Goal: Task Accomplishment & Management: Complete application form

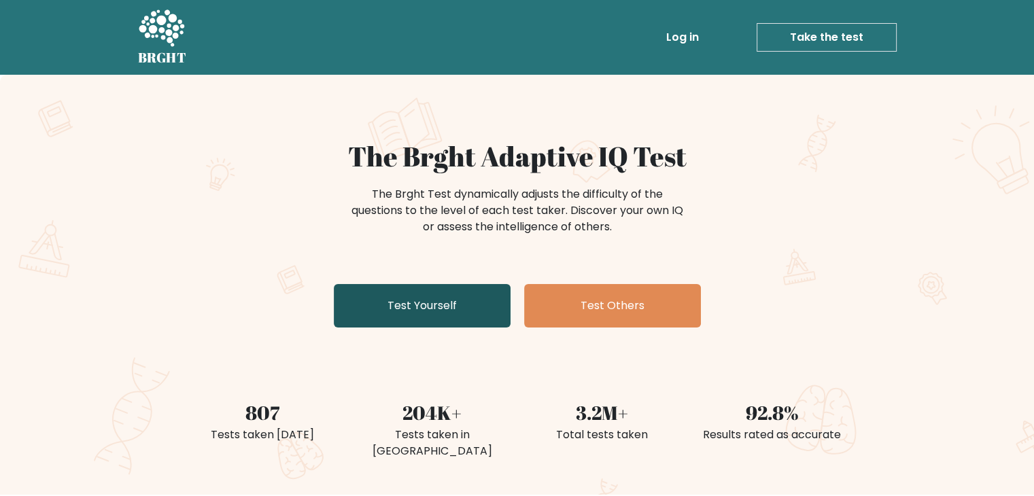
click at [430, 295] on link "Test Yourself" at bounding box center [422, 306] width 177 height 44
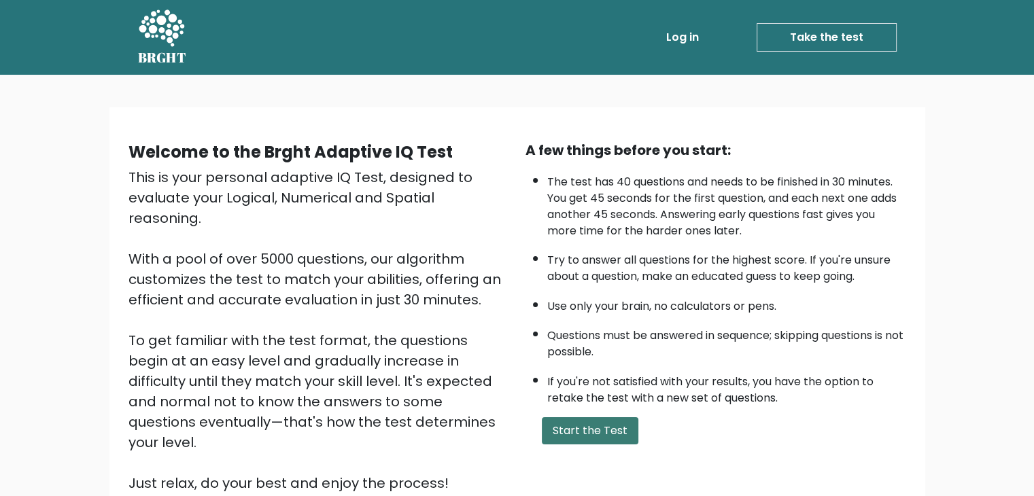
click at [560, 422] on button "Start the Test" at bounding box center [590, 430] width 97 height 27
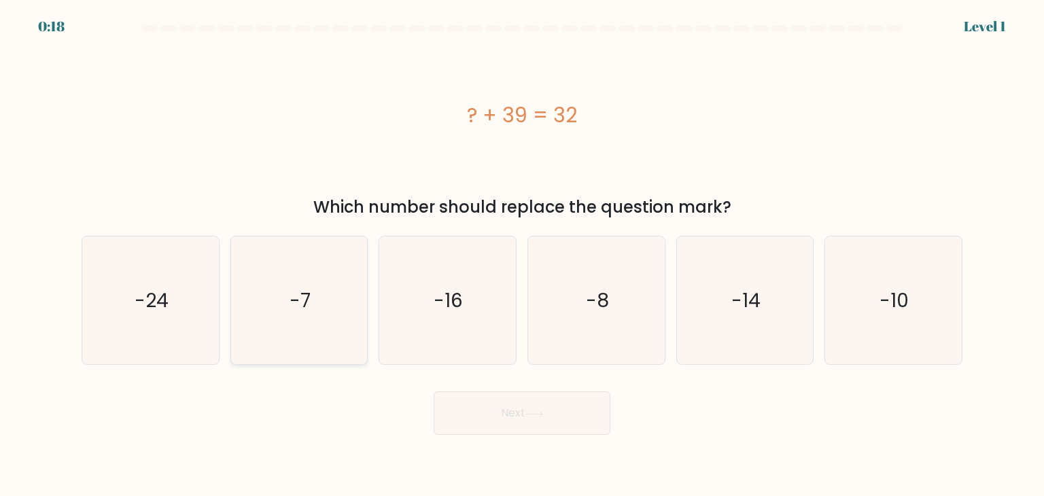
click at [320, 314] on icon "-7" at bounding box center [299, 301] width 128 height 128
click at [522, 255] on input "b. -7" at bounding box center [522, 251] width 1 height 7
radio input "true"
click at [489, 411] on button "Next" at bounding box center [522, 414] width 177 height 44
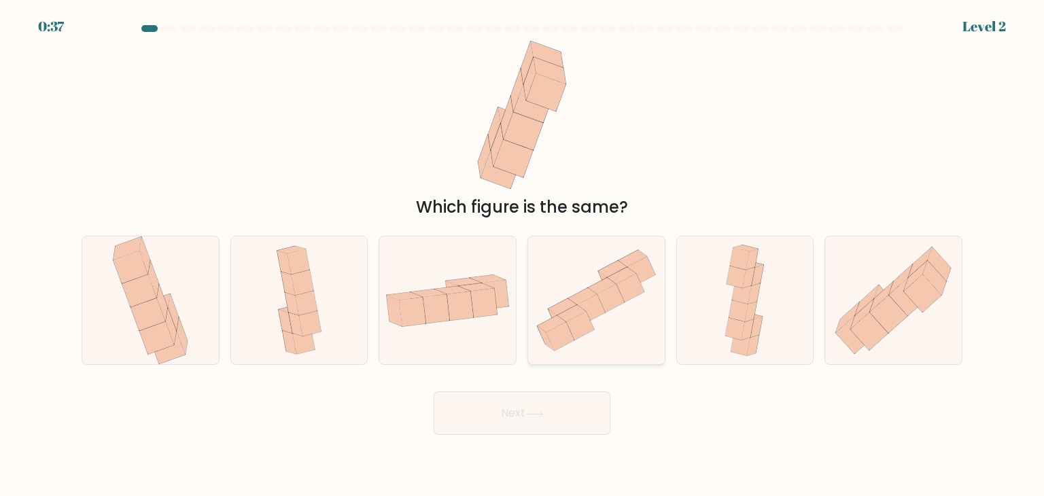
click at [585, 302] on icon at bounding box center [591, 309] width 28 height 29
click at [523, 255] on input "d." at bounding box center [522, 251] width 1 height 7
radio input "true"
click at [561, 411] on button "Next" at bounding box center [522, 414] width 177 height 44
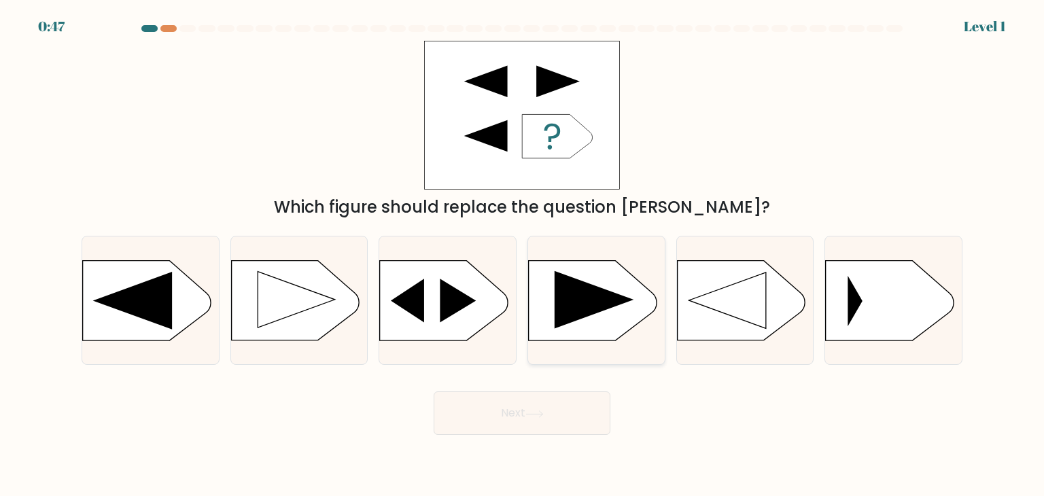
click at [582, 302] on icon at bounding box center [594, 300] width 79 height 58
click at [523, 255] on input "d." at bounding box center [522, 251] width 1 height 7
radio input "true"
click at [552, 406] on button "Next" at bounding box center [522, 414] width 177 height 44
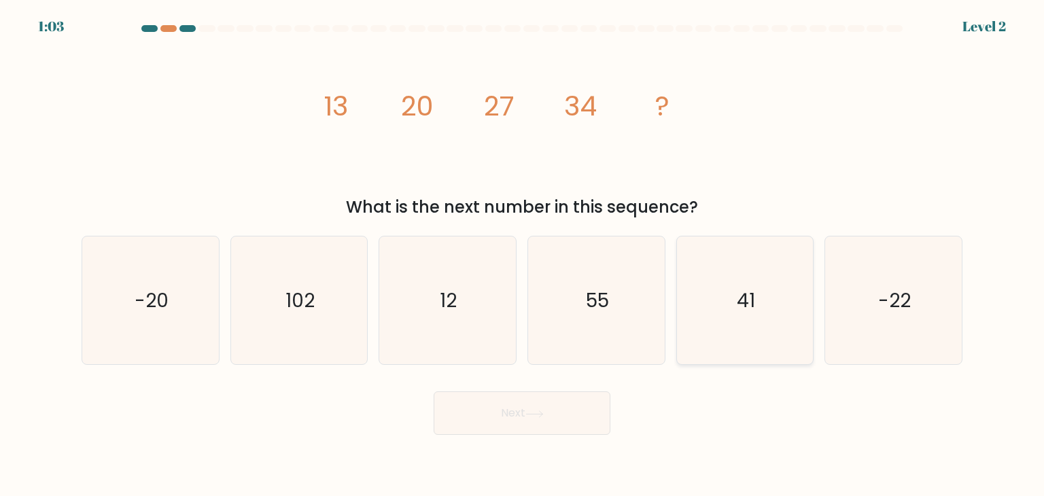
click at [728, 295] on icon "41" at bounding box center [745, 301] width 128 height 128
click at [523, 255] on input "e. 41" at bounding box center [522, 251] width 1 height 7
radio input "true"
click at [559, 418] on button "Next" at bounding box center [522, 414] width 177 height 44
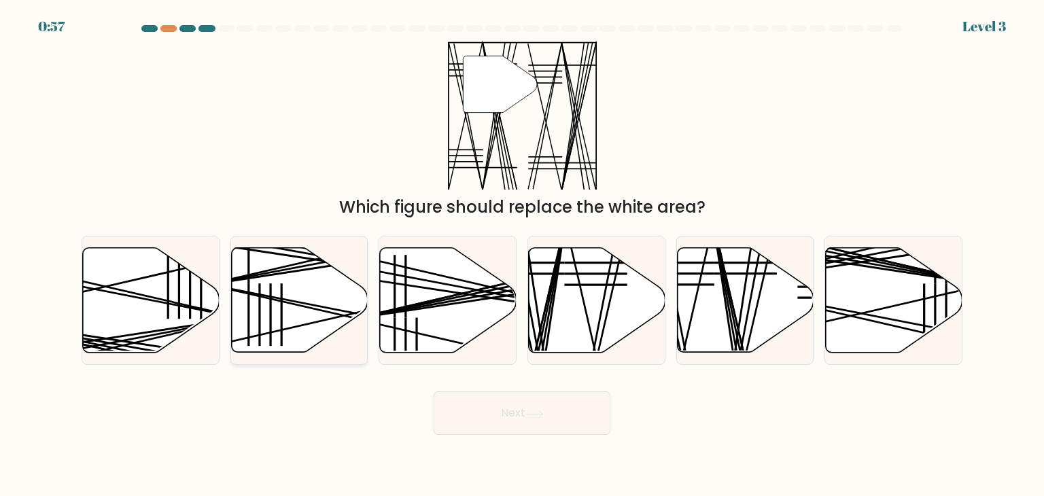
click at [272, 295] on icon at bounding box center [299, 300] width 137 height 105
click at [522, 255] on input "b." at bounding box center [522, 251] width 1 height 7
radio input "true"
click at [507, 415] on button "Next" at bounding box center [522, 414] width 177 height 44
